Goal: Check status: Check status

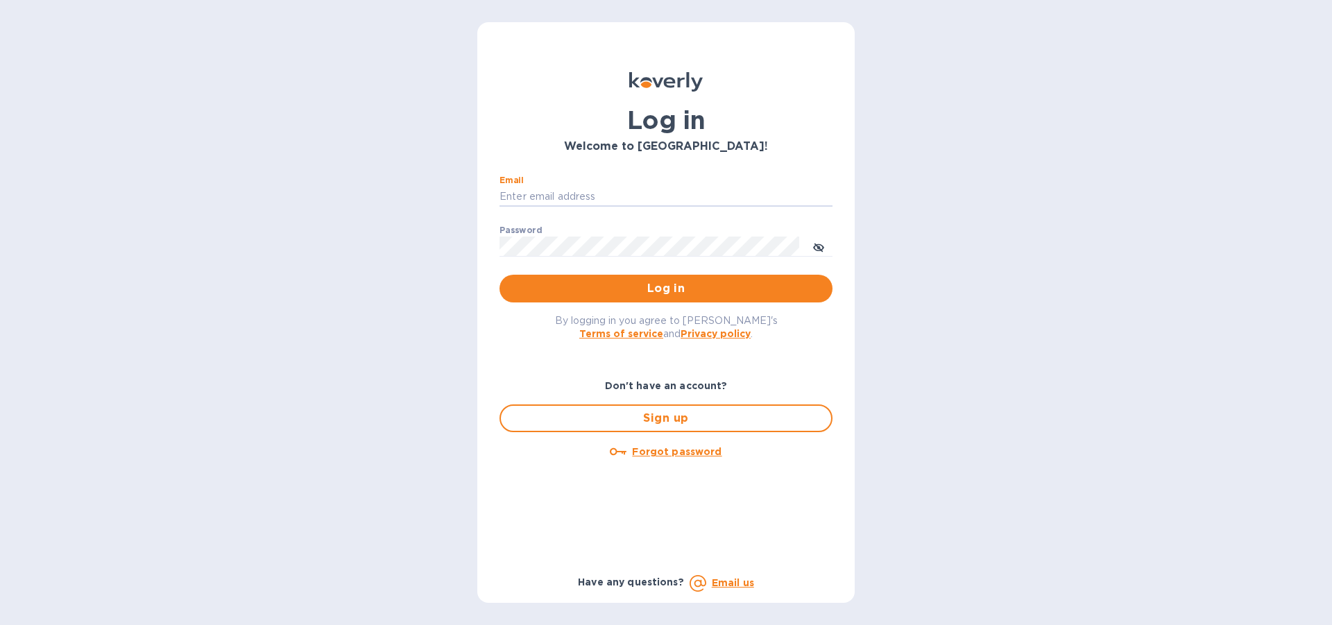
type input "lilianai@vianderfoods.com"
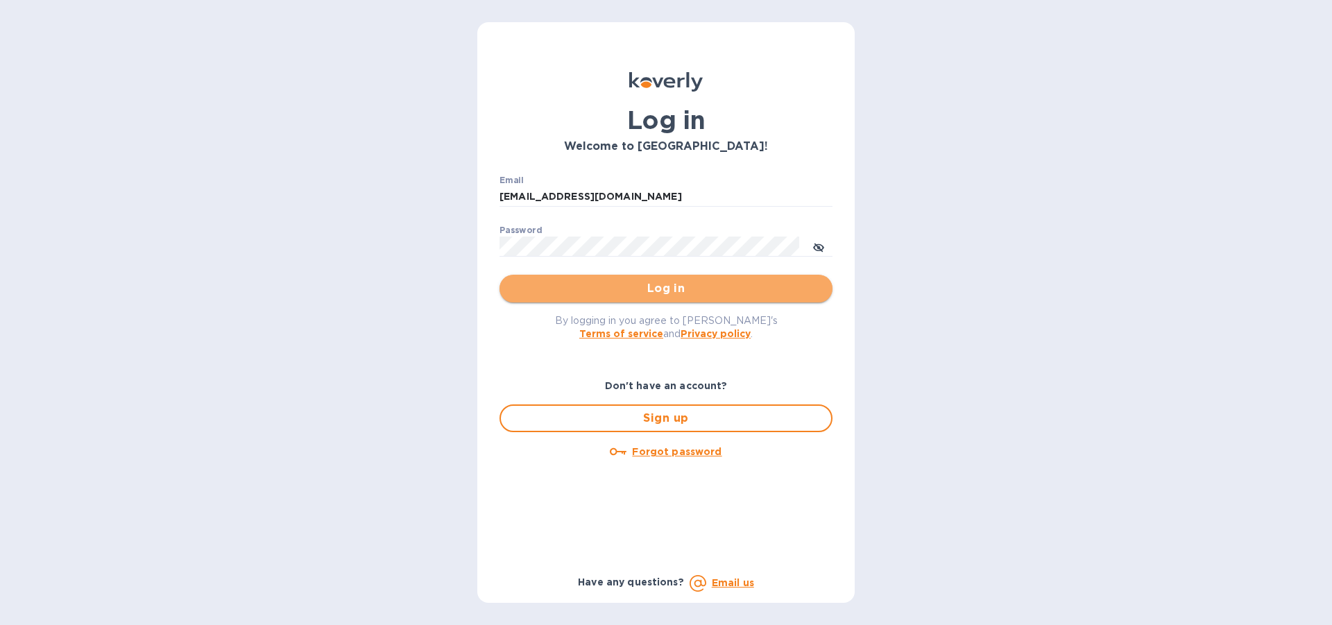
click at [668, 291] on span "Log in" at bounding box center [666, 288] width 311 height 17
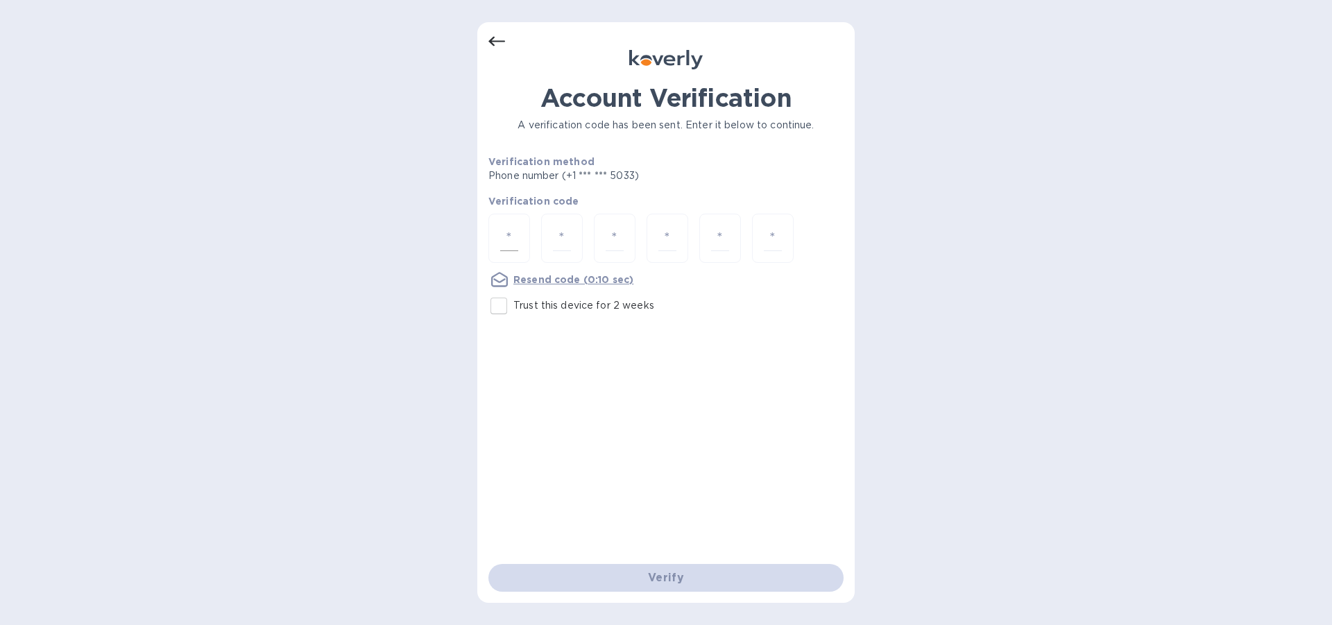
click at [502, 237] on input "number" at bounding box center [509, 239] width 18 height 26
type input "3"
type input "9"
type input "1"
type input "9"
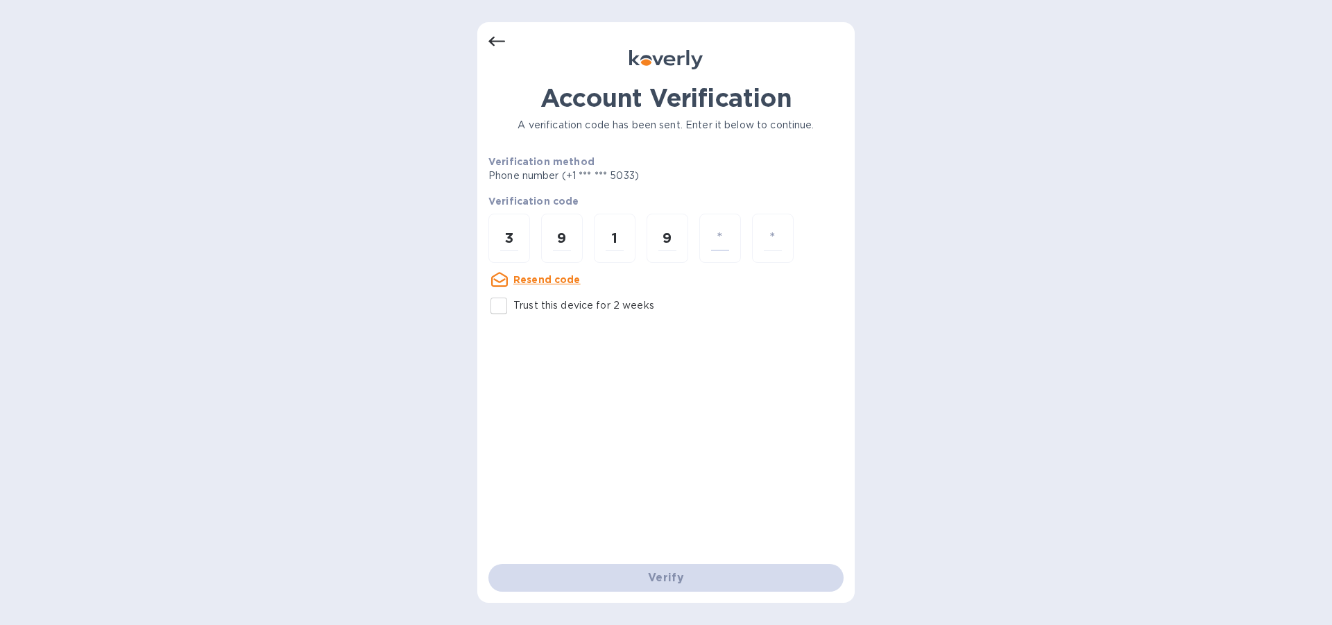
type input "4"
type input "8"
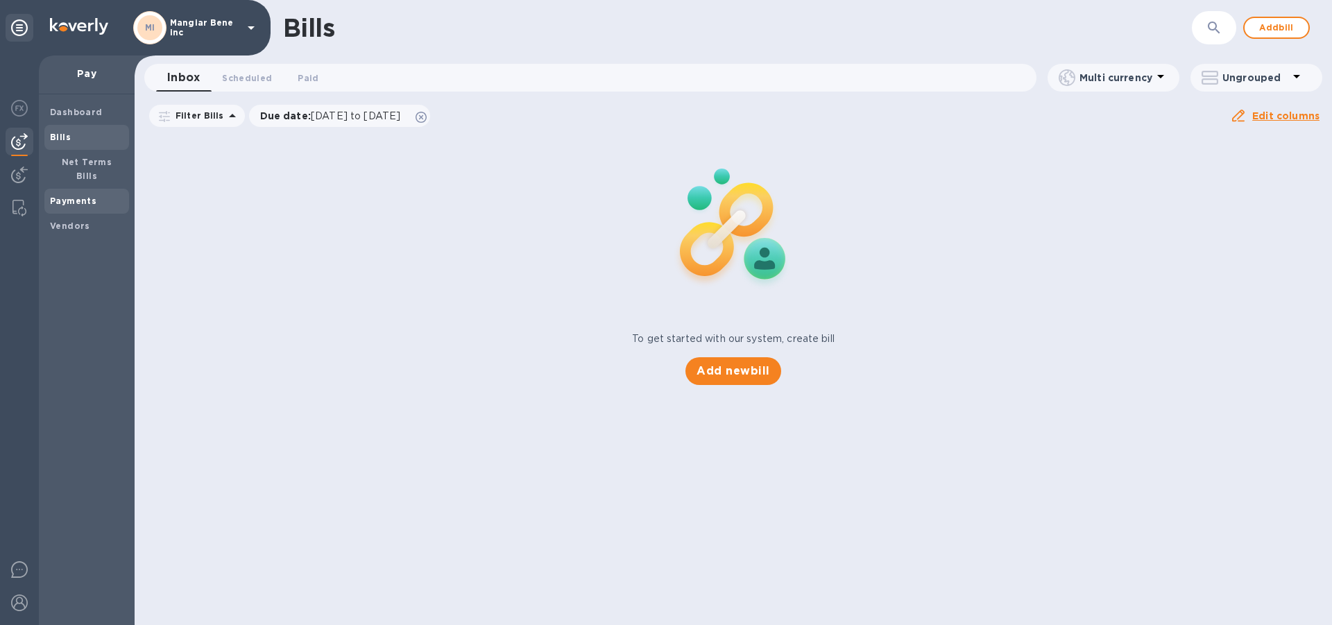
click at [84, 196] on b "Payments" at bounding box center [73, 201] width 46 height 10
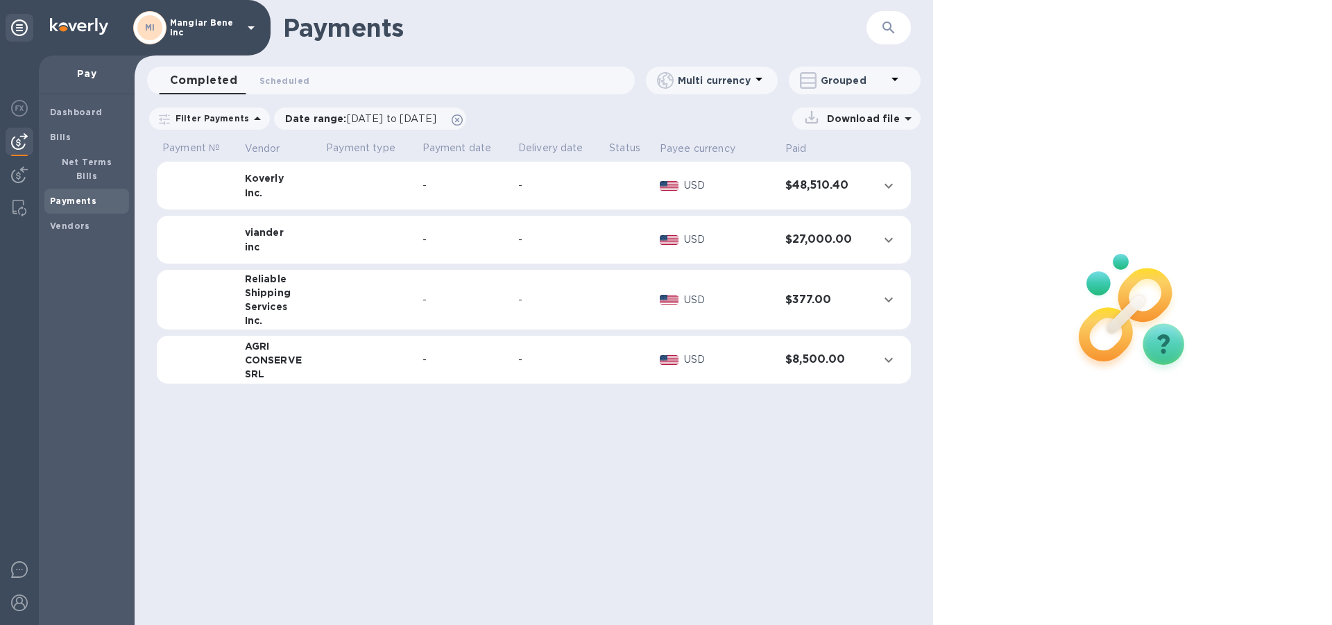
click at [252, 24] on icon at bounding box center [251, 27] width 17 height 17
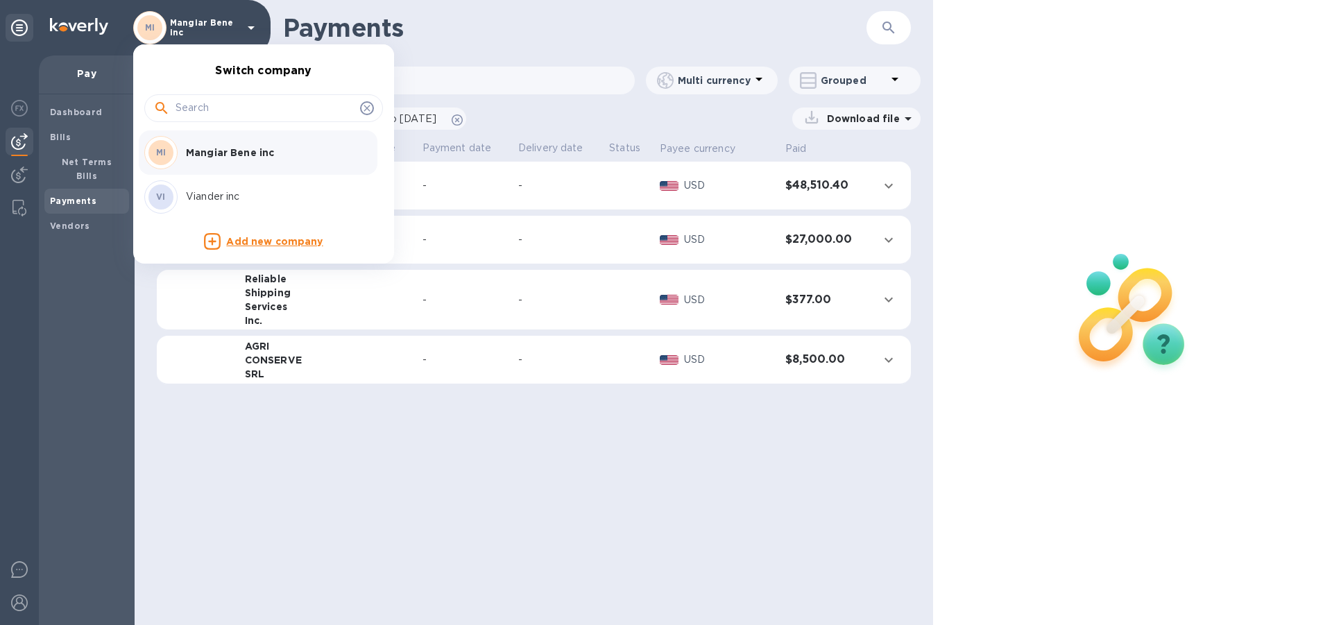
click at [244, 194] on p "Viander inc" at bounding box center [273, 196] width 175 height 15
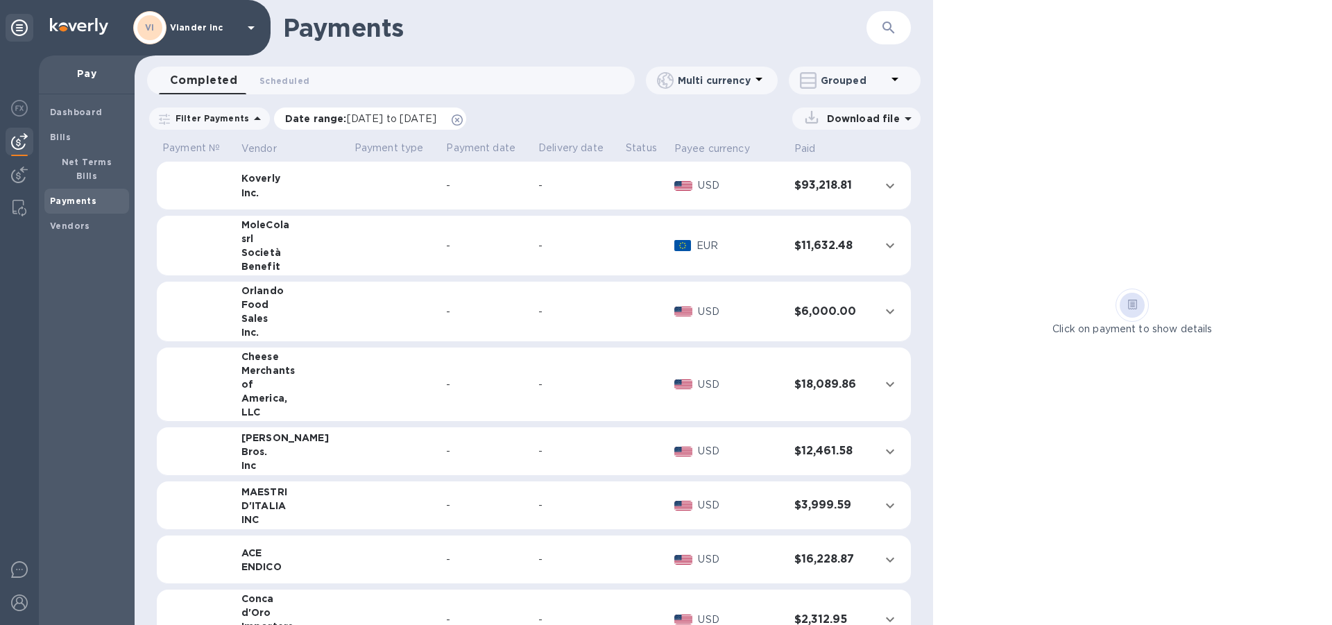
click at [368, 117] on span "[DATE] to [DATE]" at bounding box center [392, 118] width 90 height 11
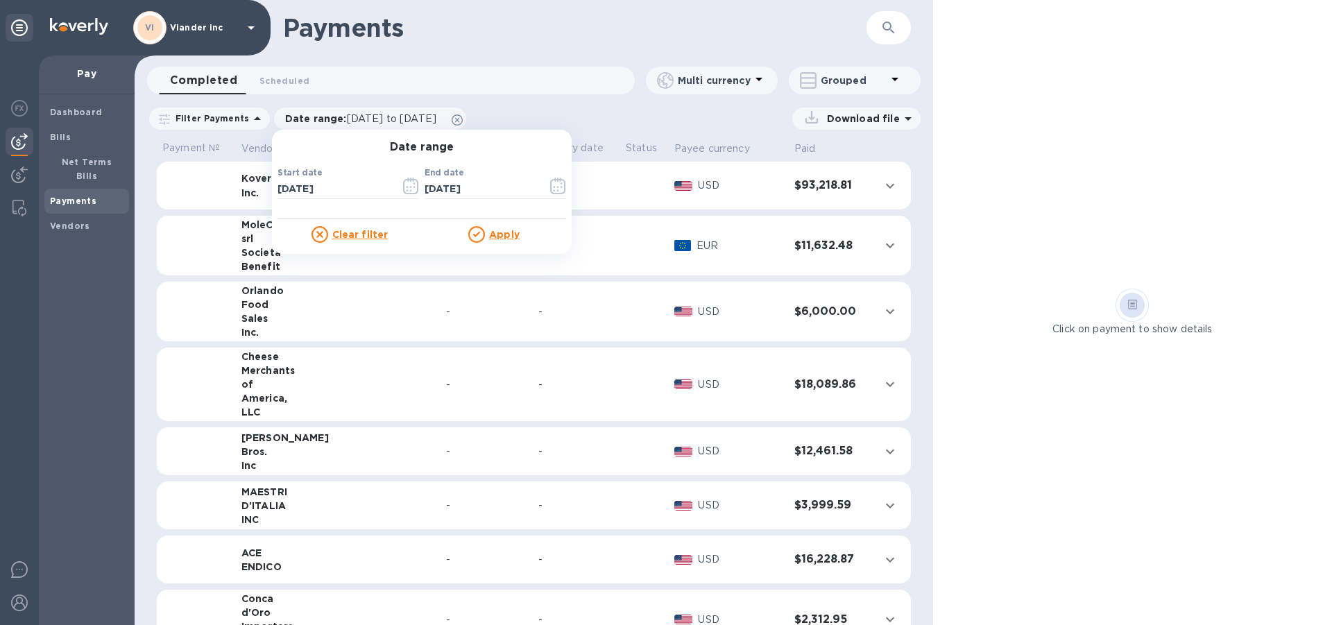
click at [78, 270] on div "Dashboard Bills Net Terms Bills Payments Vendors" at bounding box center [87, 359] width 96 height 531
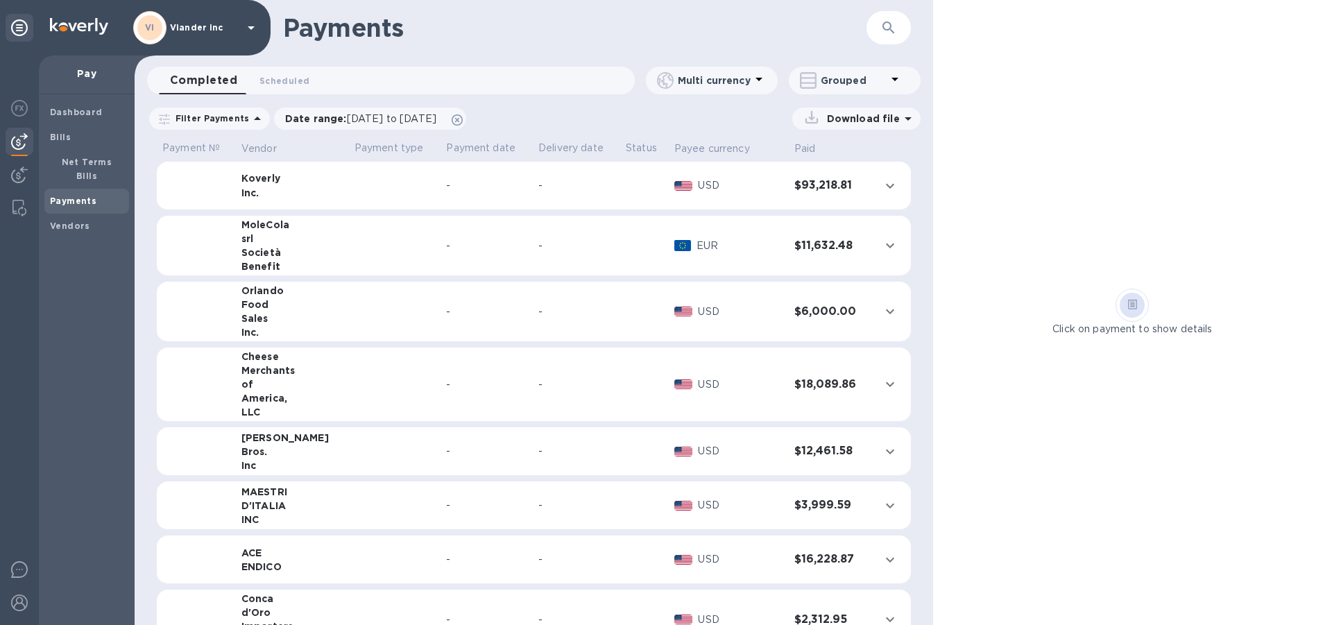
click at [350, 253] on td at bounding box center [395, 246] width 92 height 60
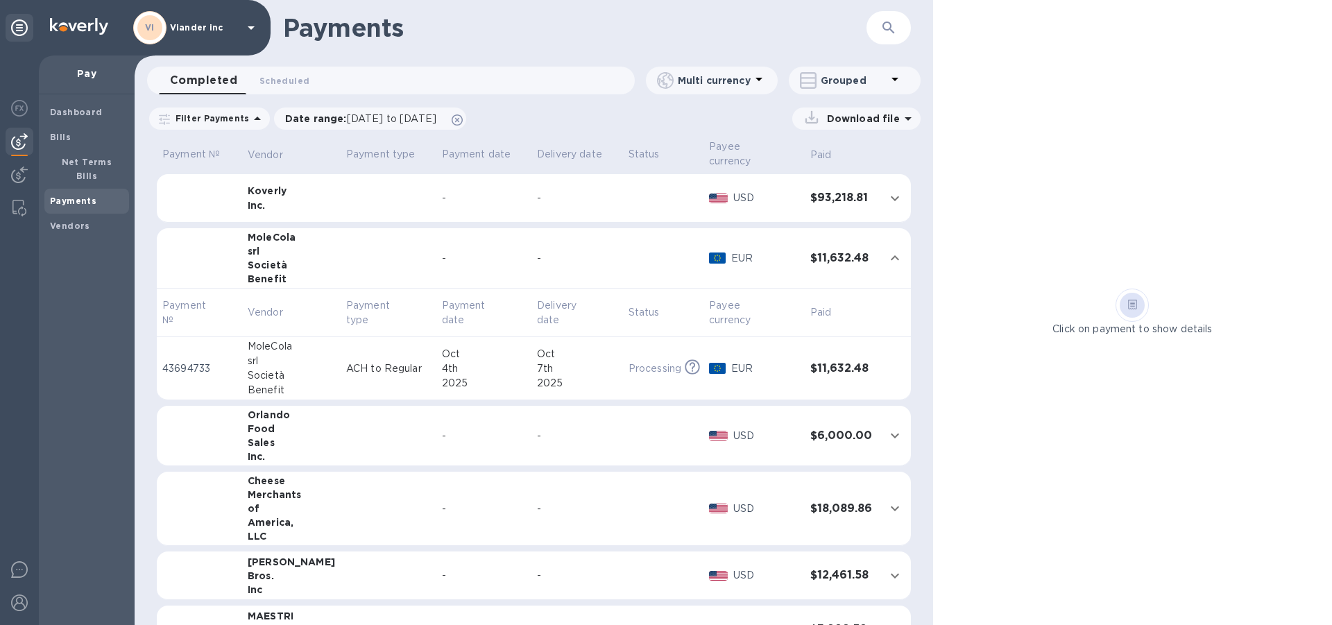
click at [442, 429] on div "-" at bounding box center [484, 436] width 85 height 15
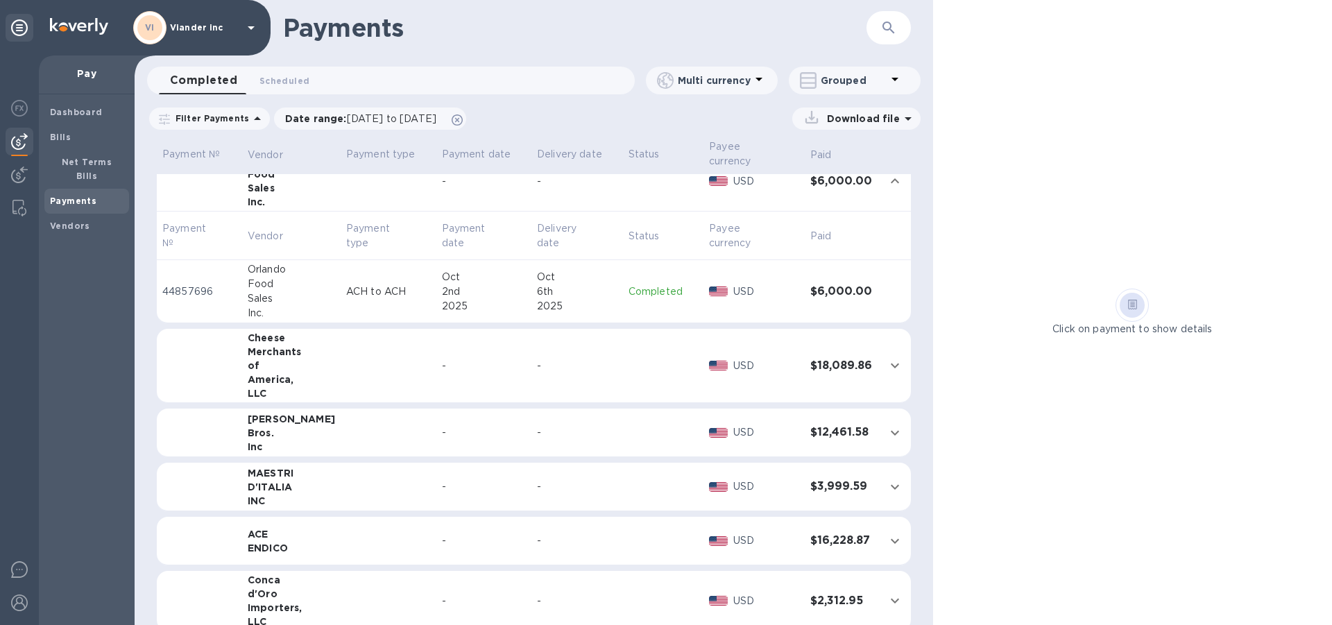
scroll to position [278, 0]
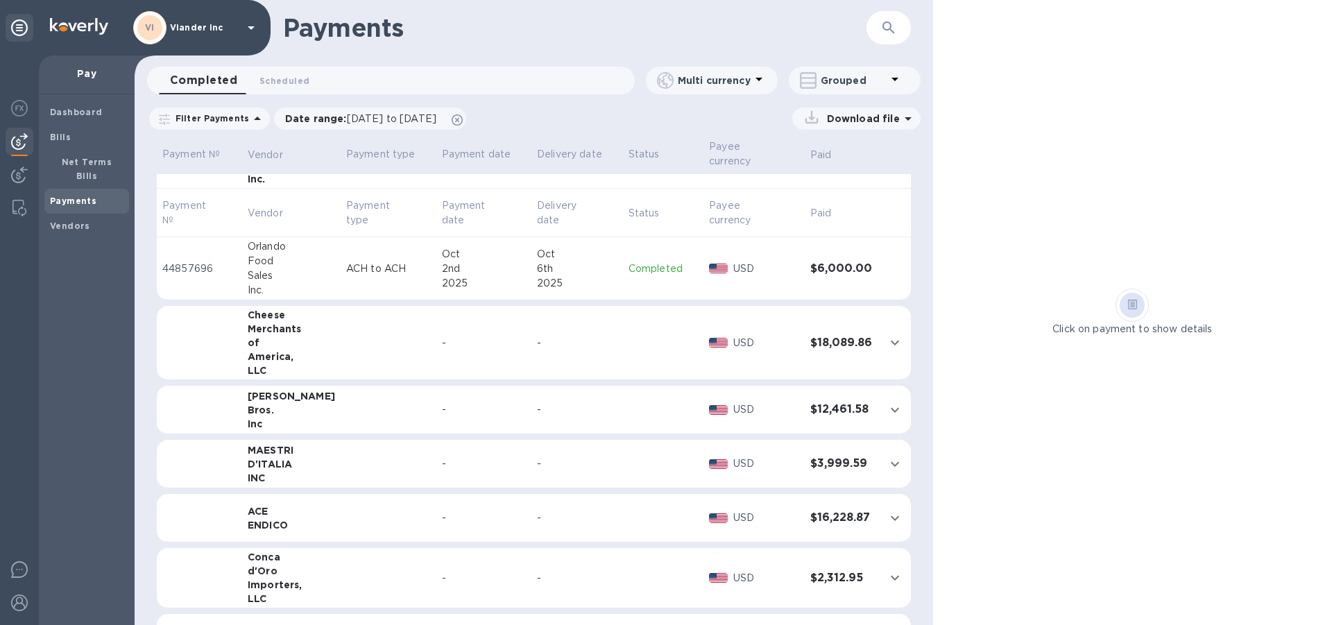
click at [436, 461] on td "-" at bounding box center [484, 464] width 96 height 49
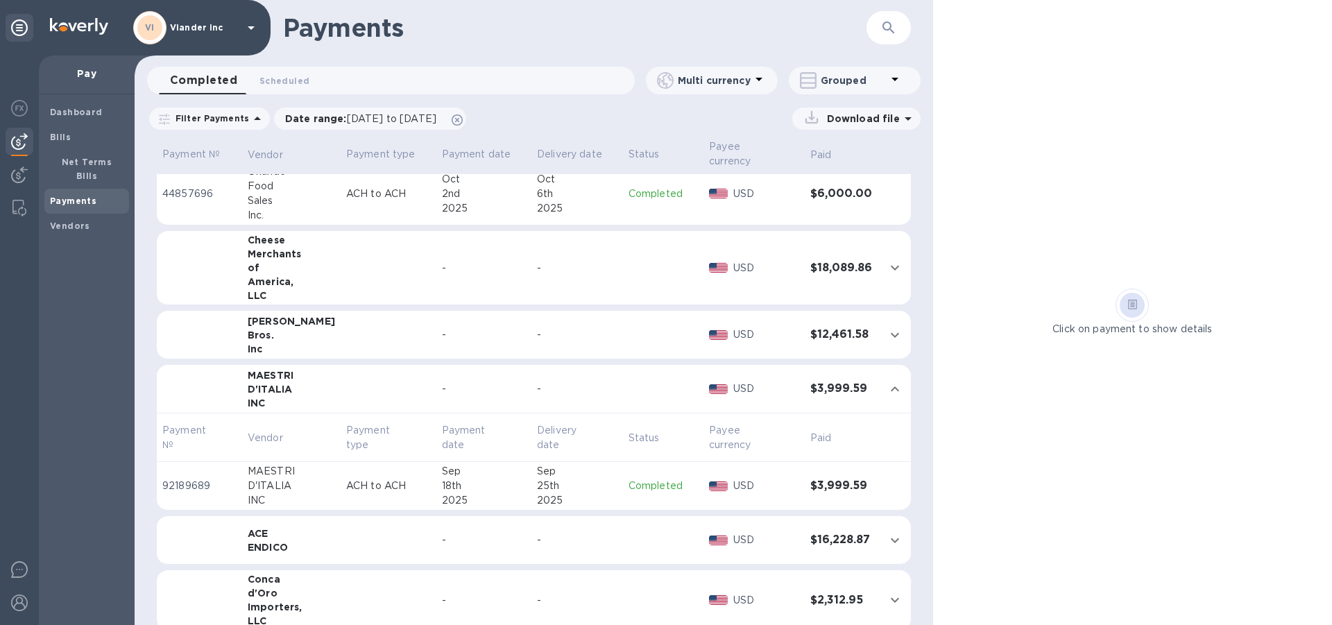
scroll to position [486, 0]
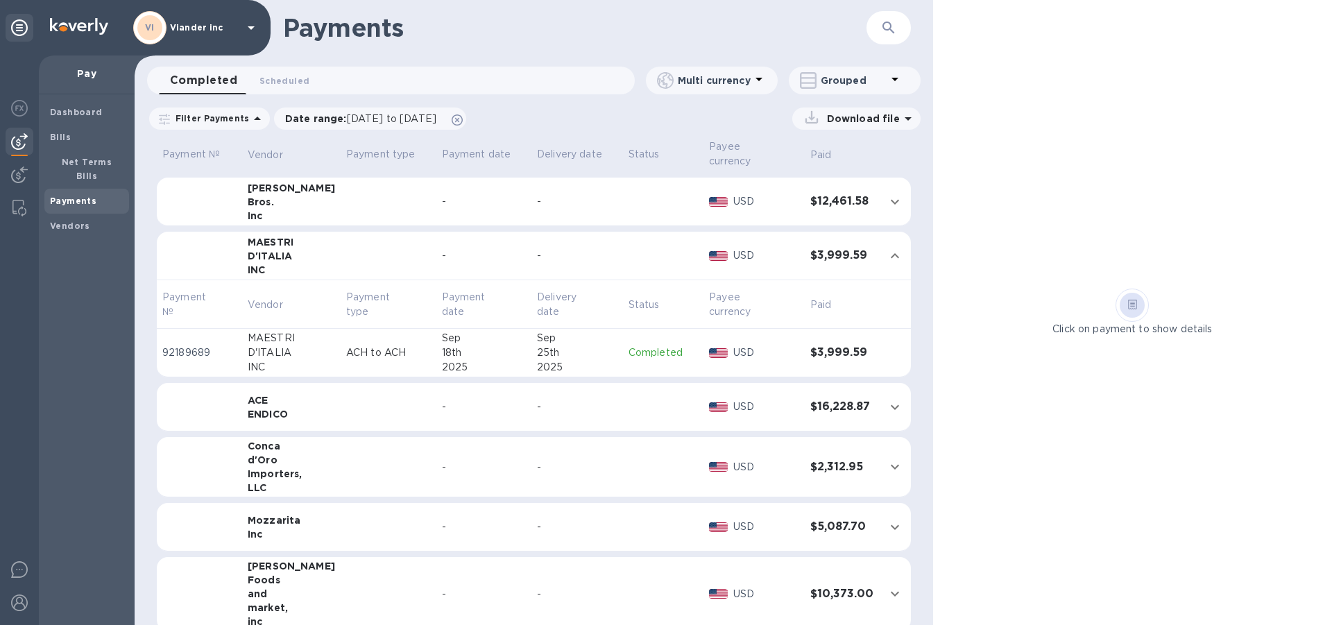
click at [380, 565] on td at bounding box center [389, 594] width 96 height 74
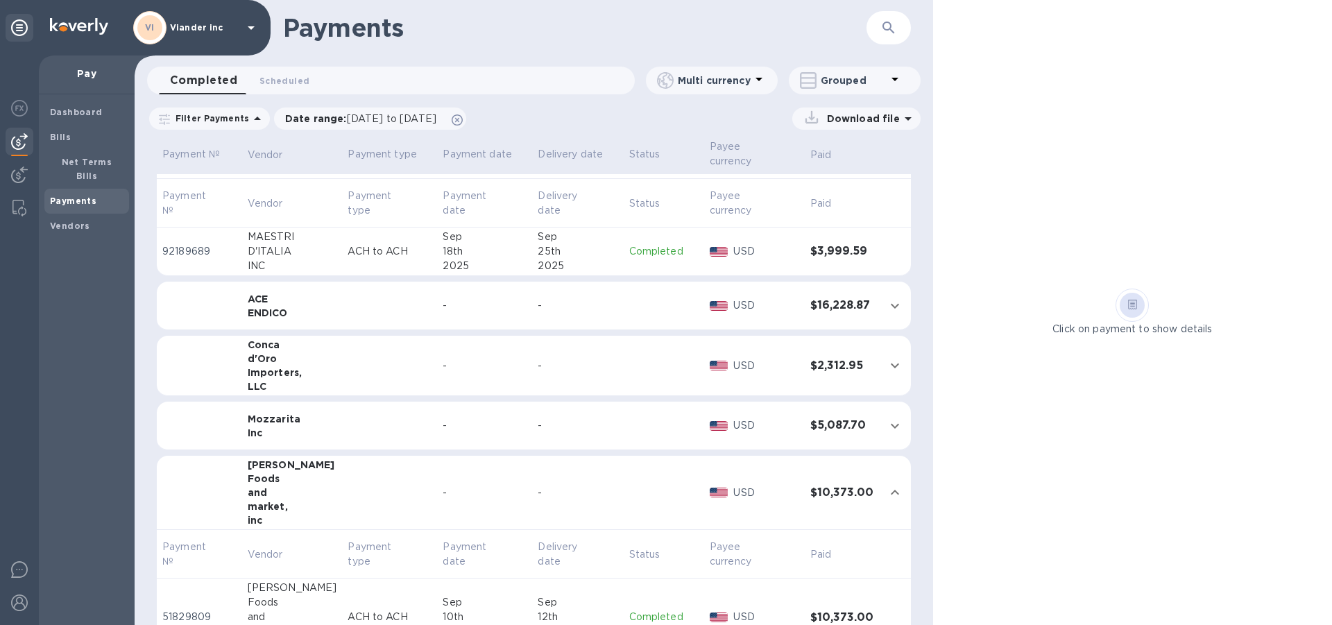
scroll to position [618, 0]
